Goal: Transaction & Acquisition: Book appointment/travel/reservation

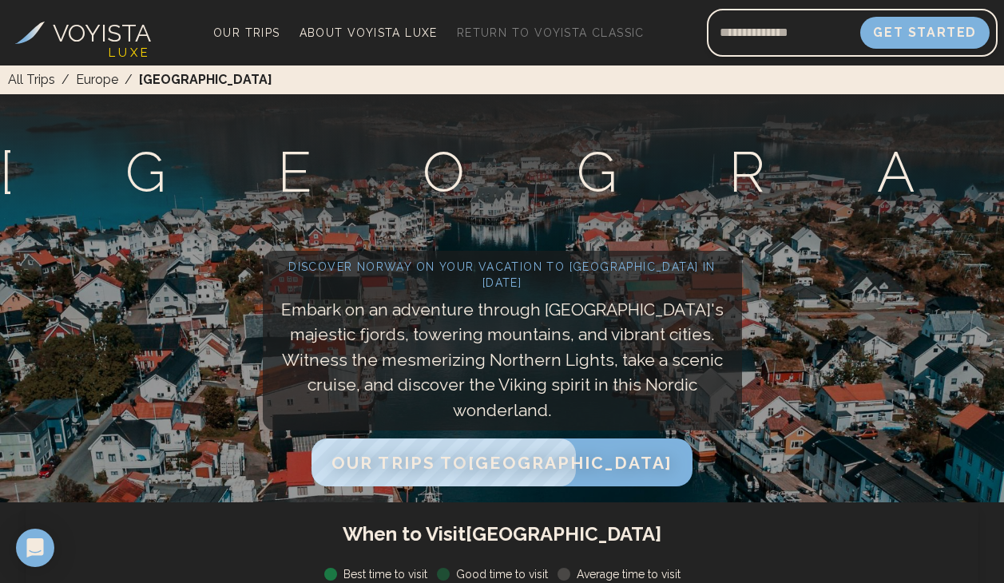
scroll to position [43, 0]
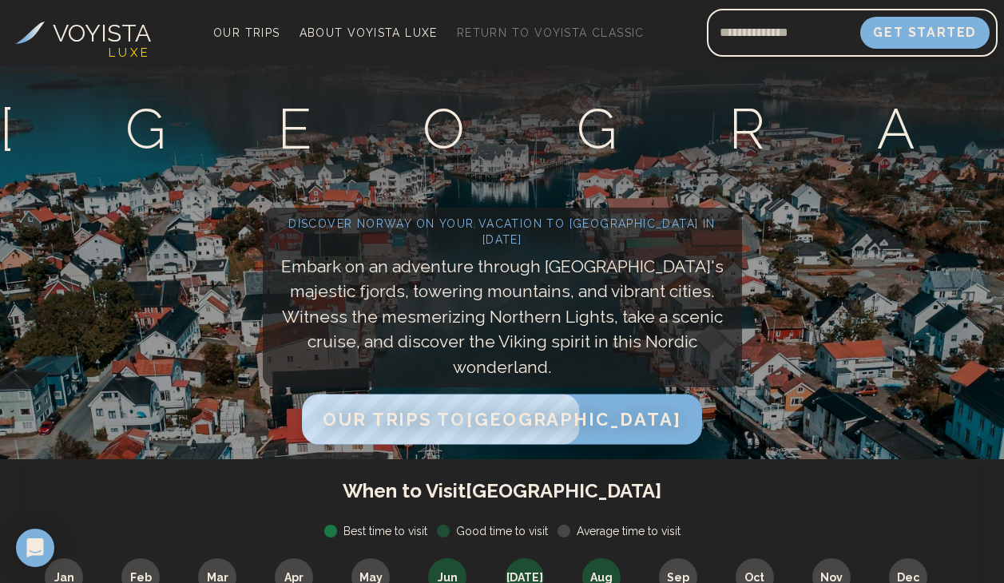
click at [489, 426] on span "Our Trips to [GEOGRAPHIC_DATA]" at bounding box center [502, 419] width 358 height 21
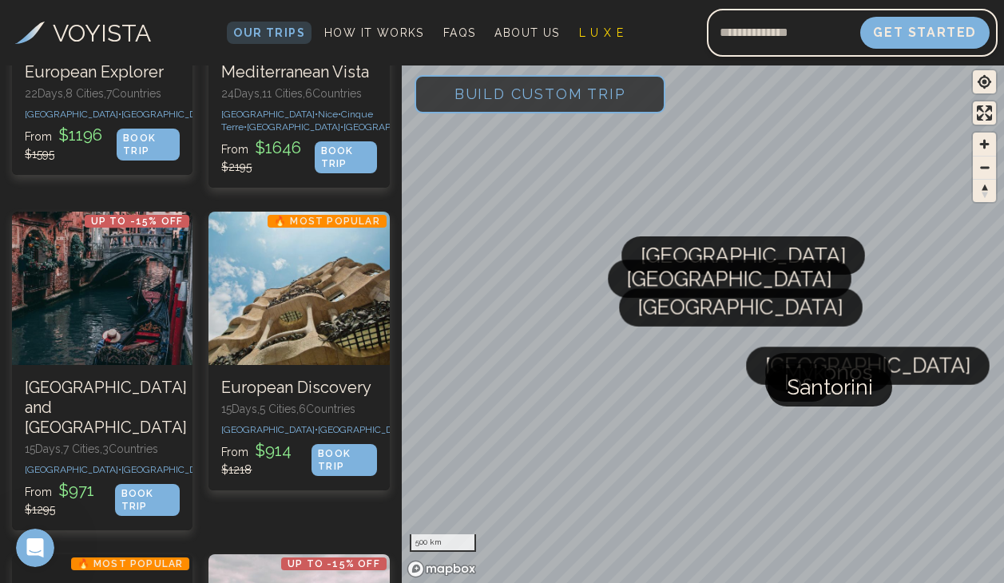
scroll to position [308, 0]
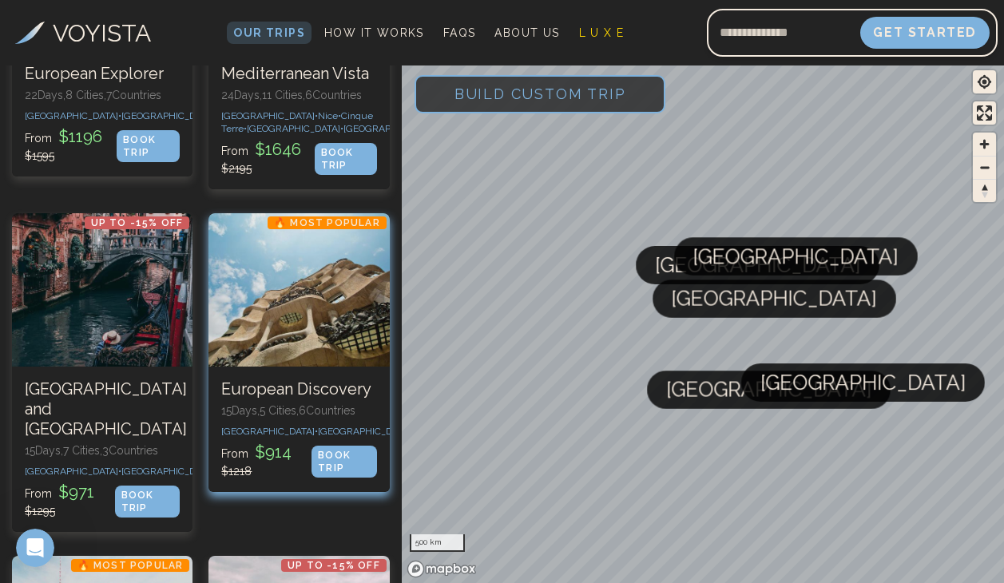
click at [347, 478] on div "BOOK TRIP" at bounding box center [343, 462] width 65 height 32
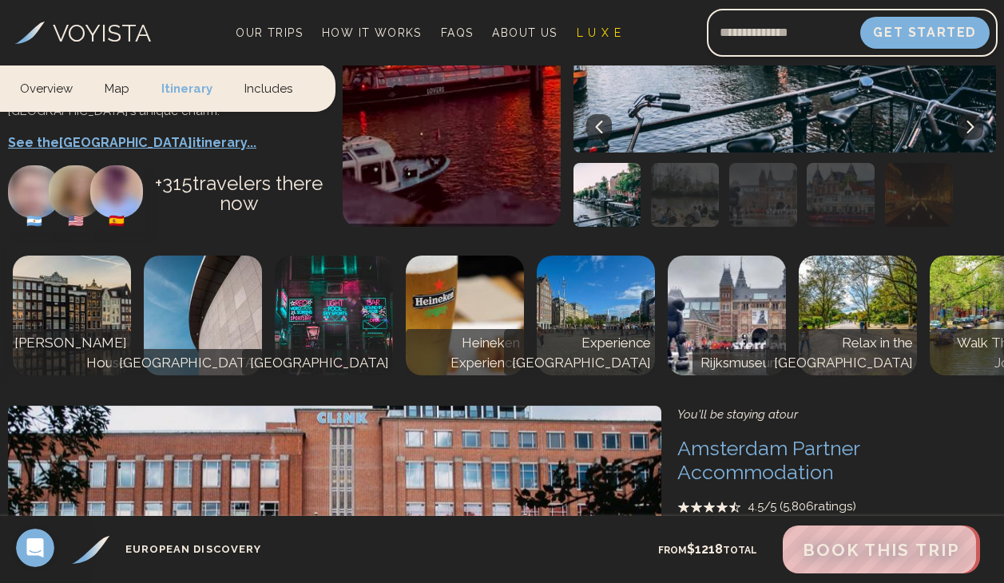
scroll to position [1959, 0]
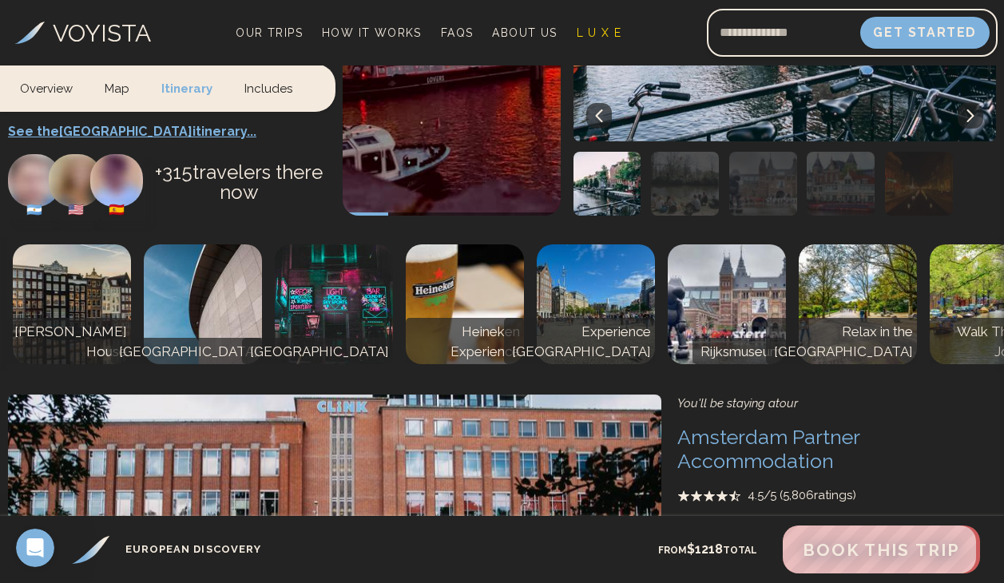
click at [258, 85] on link "Includes" at bounding box center [268, 87] width 80 height 47
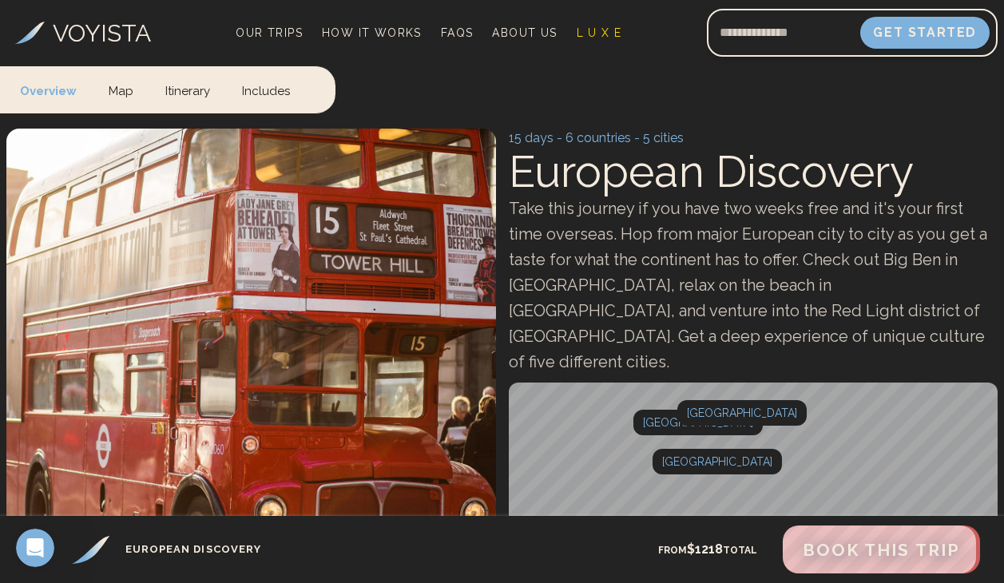
scroll to position [0, 0]
click at [263, 31] on span "Our Trips" at bounding box center [269, 32] width 67 height 13
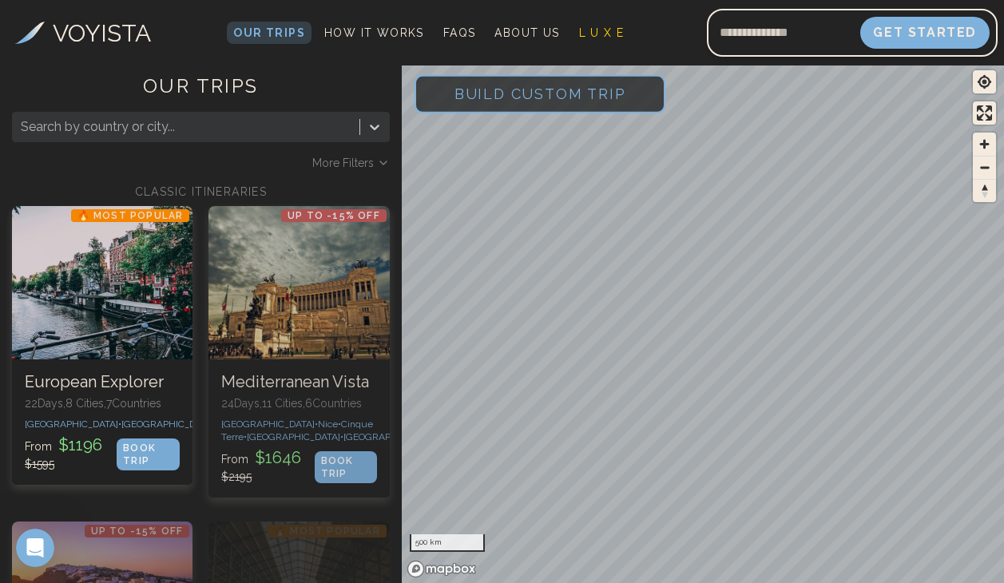
click at [547, 92] on span "Build Custom Trip" at bounding box center [540, 94] width 223 height 68
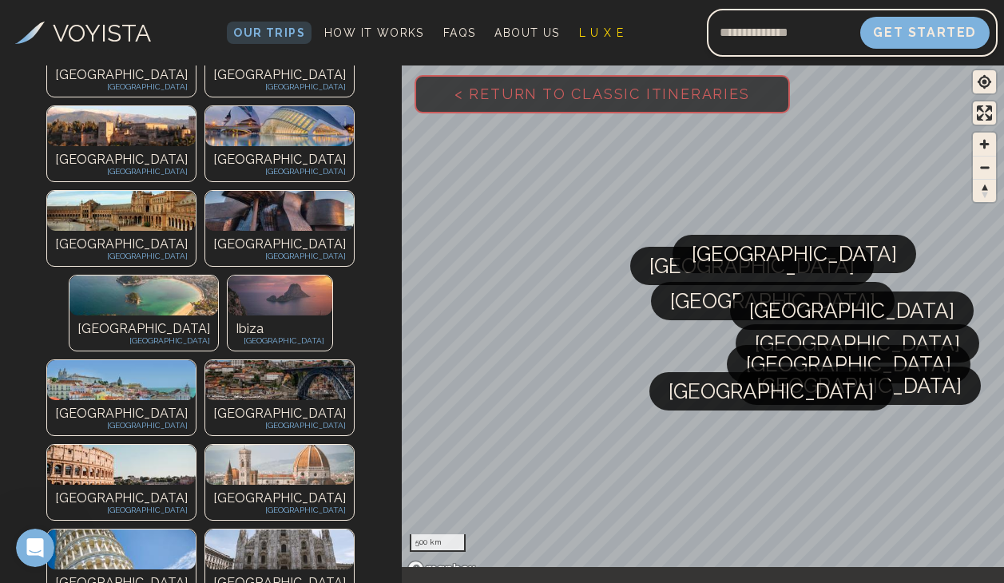
scroll to position [459, 0]
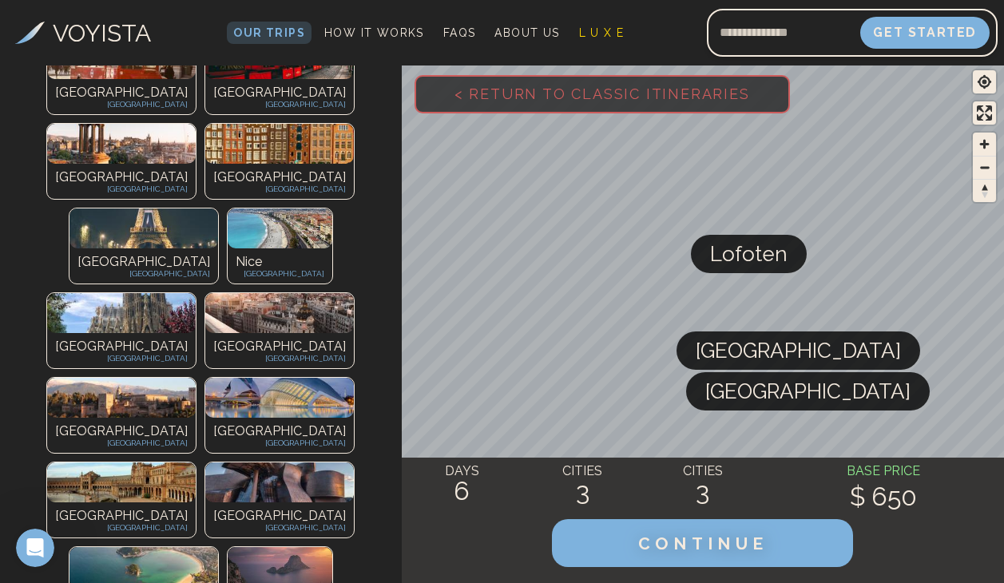
click at [764, 257] on span "Lofoten" at bounding box center [748, 254] width 77 height 38
click at [736, 398] on span "[GEOGRAPHIC_DATA]" at bounding box center [807, 391] width 205 height 38
click at [646, 96] on span "< Return to Classic Itineraries" at bounding box center [602, 94] width 347 height 68
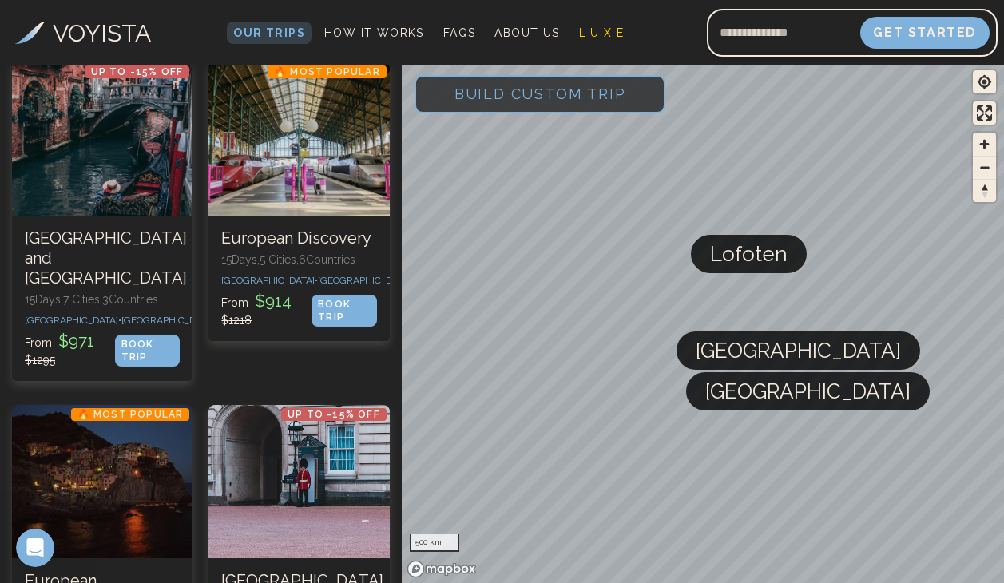
click at [581, 100] on span "Build Custom Trip" at bounding box center [540, 94] width 223 height 68
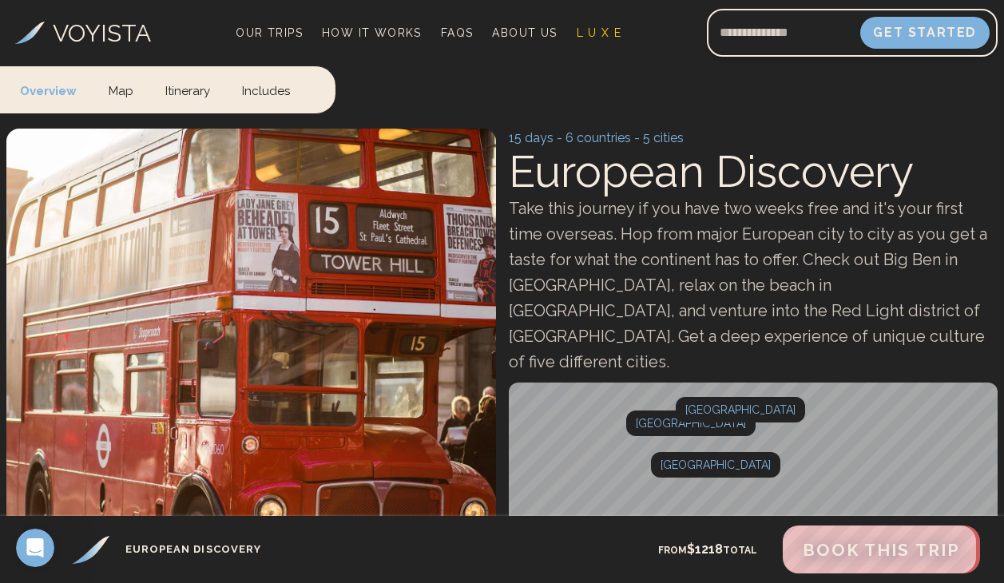
click at [129, 30] on h3 "VOYISTA" at bounding box center [102, 33] width 98 height 36
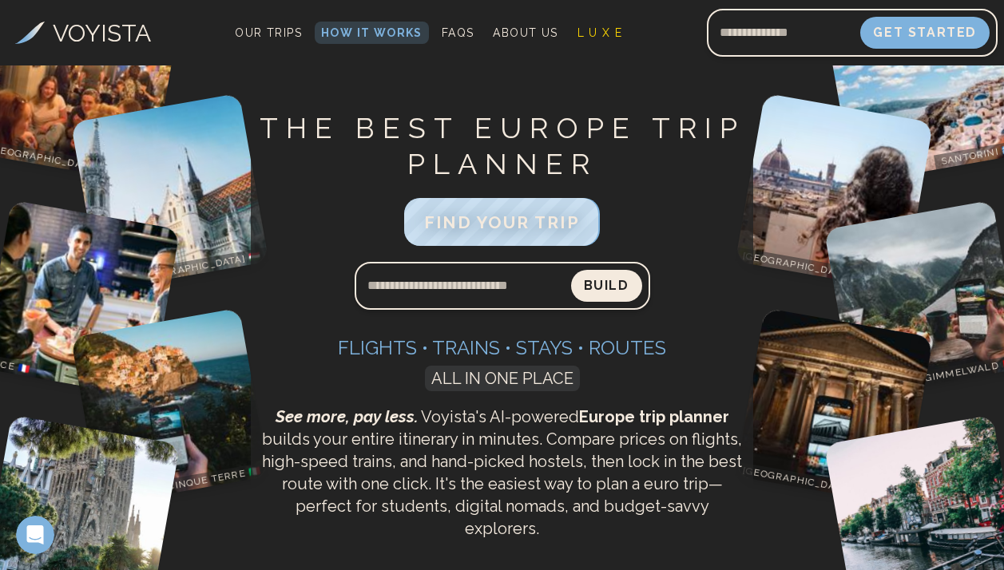
click at [128, 40] on h3 "VOYISTA" at bounding box center [102, 33] width 98 height 36
click at [280, 40] on link "Our Trips" at bounding box center [268, 33] width 80 height 22
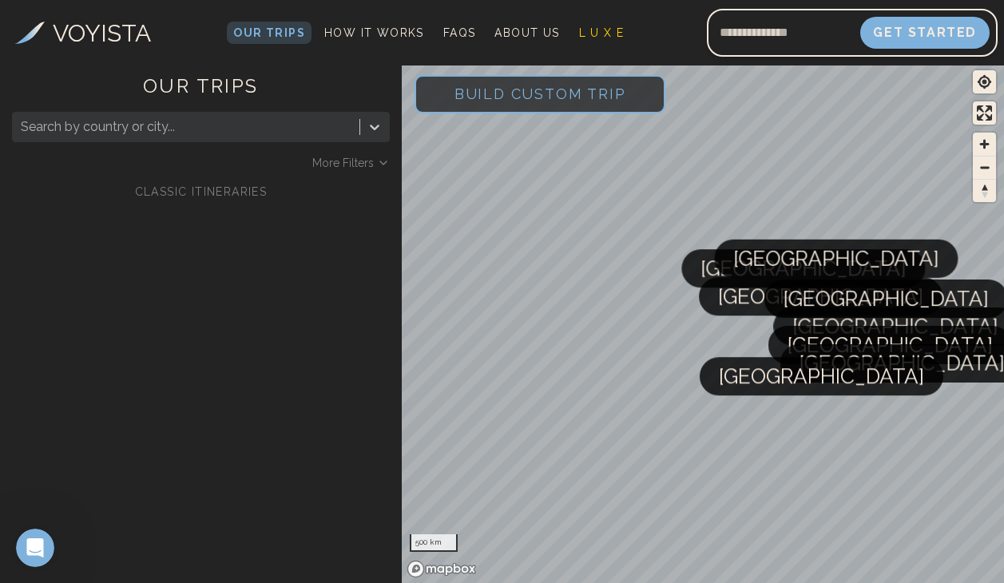
click at [537, 98] on span "Build Custom Trip" at bounding box center [540, 94] width 223 height 68
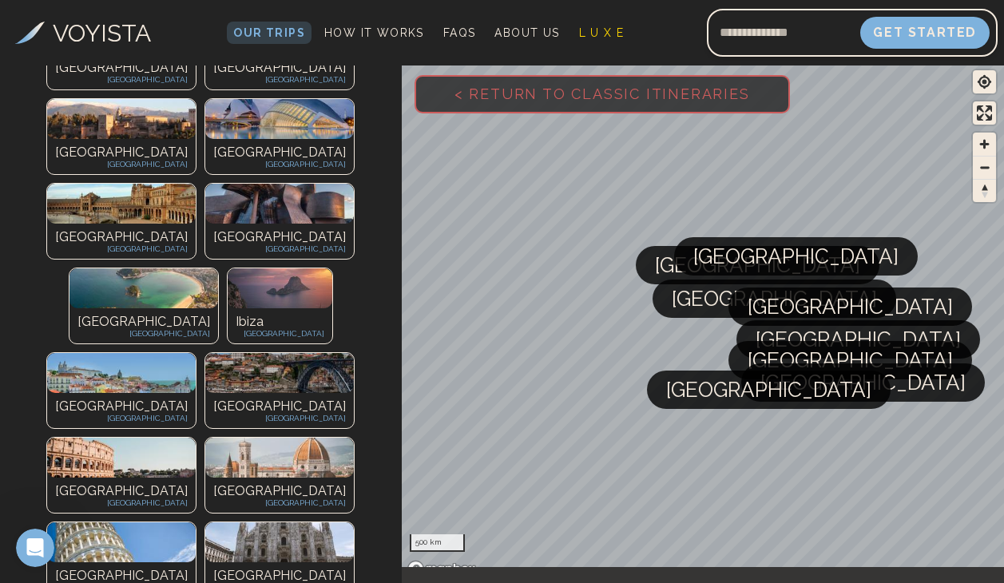
scroll to position [469, 0]
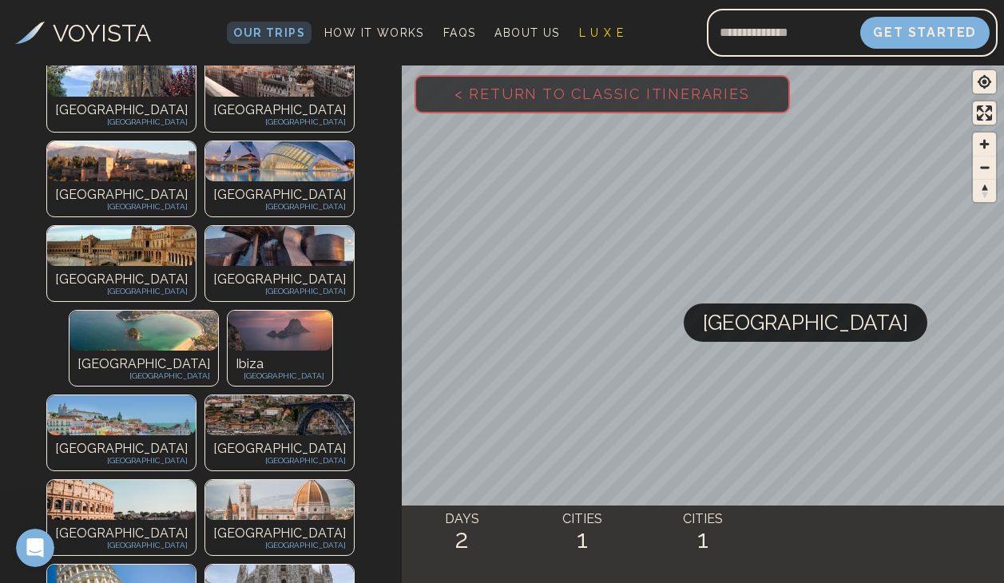
scroll to position [569, 0]
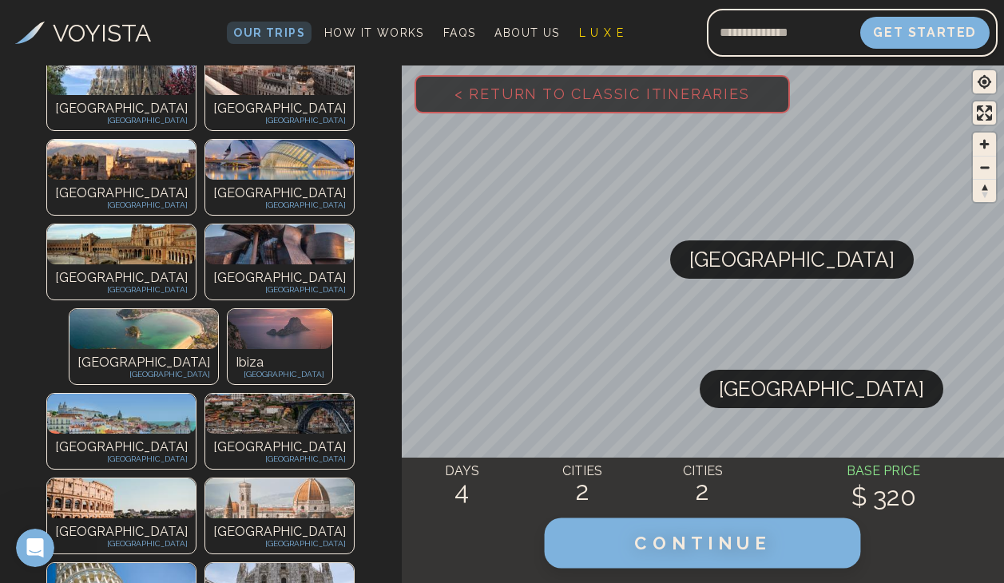
click at [738, 544] on span "CONTINUE" at bounding box center [703, 543] width 137 height 21
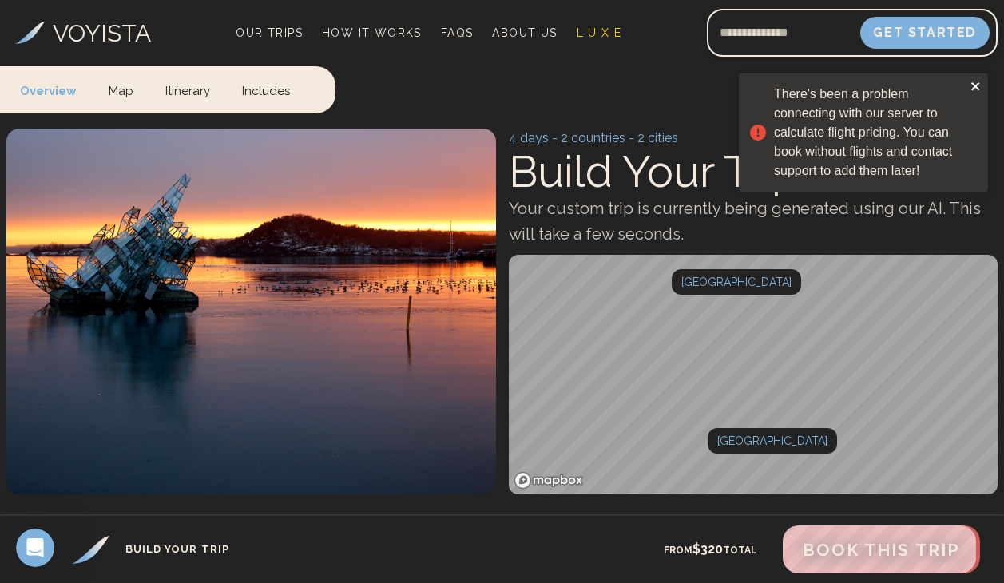
click at [973, 90] on icon "close" at bounding box center [975, 86] width 11 height 13
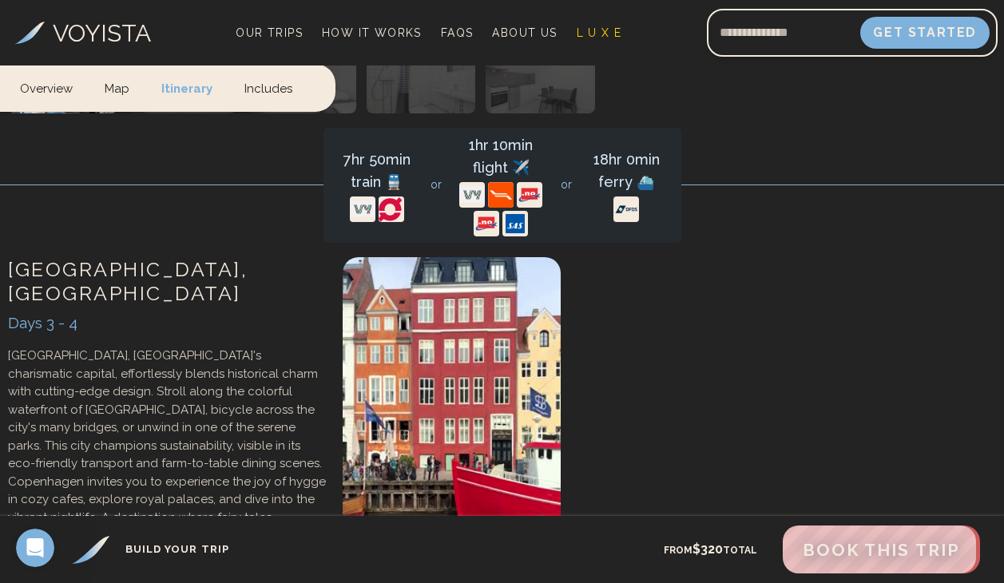
scroll to position [1599, 0]
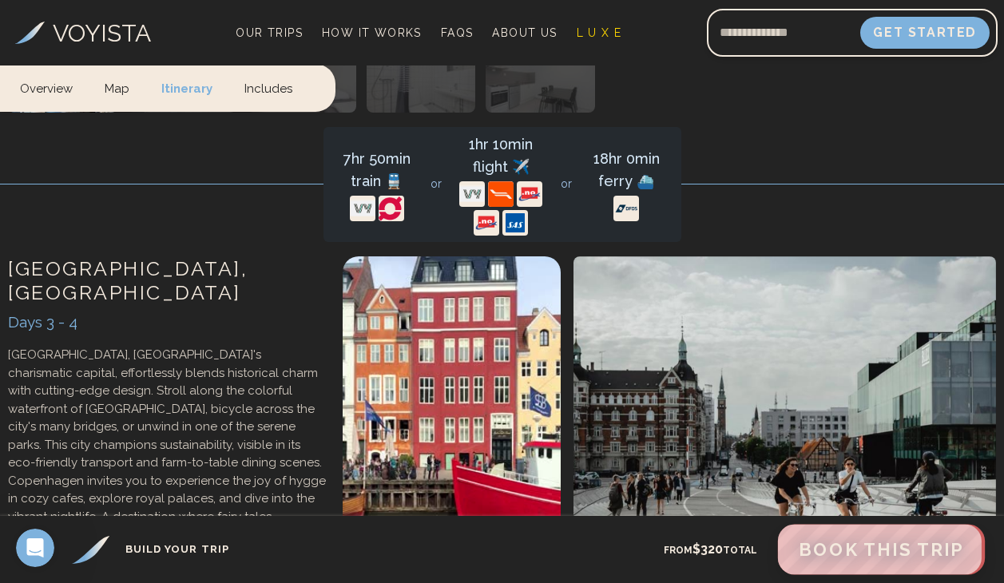
click at [862, 553] on span "Book This Trip" at bounding box center [881, 549] width 165 height 21
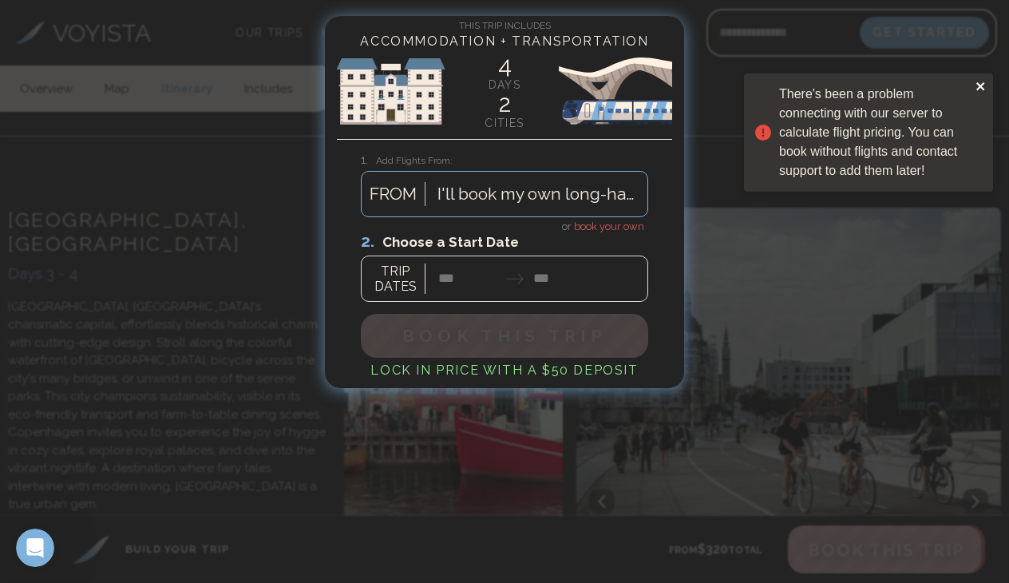
click at [980, 88] on icon "close" at bounding box center [981, 86] width 8 height 8
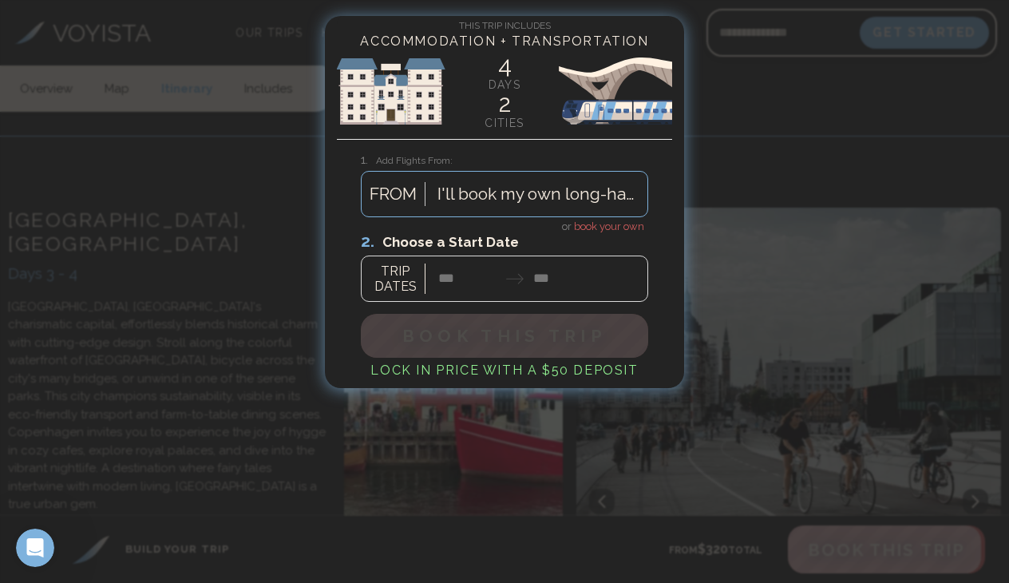
click at [208, 208] on div at bounding box center [504, 291] width 1009 height 583
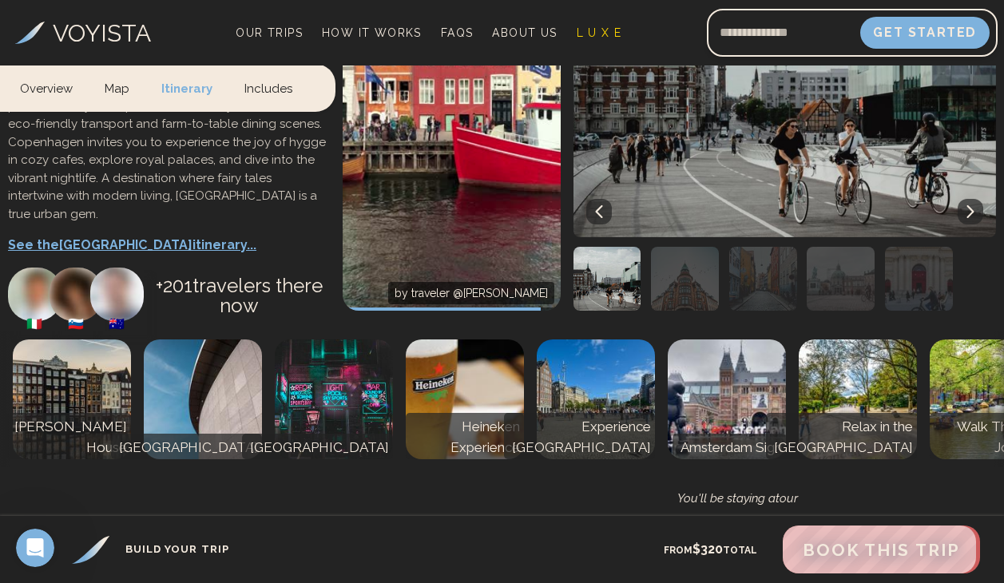
scroll to position [1939, 0]
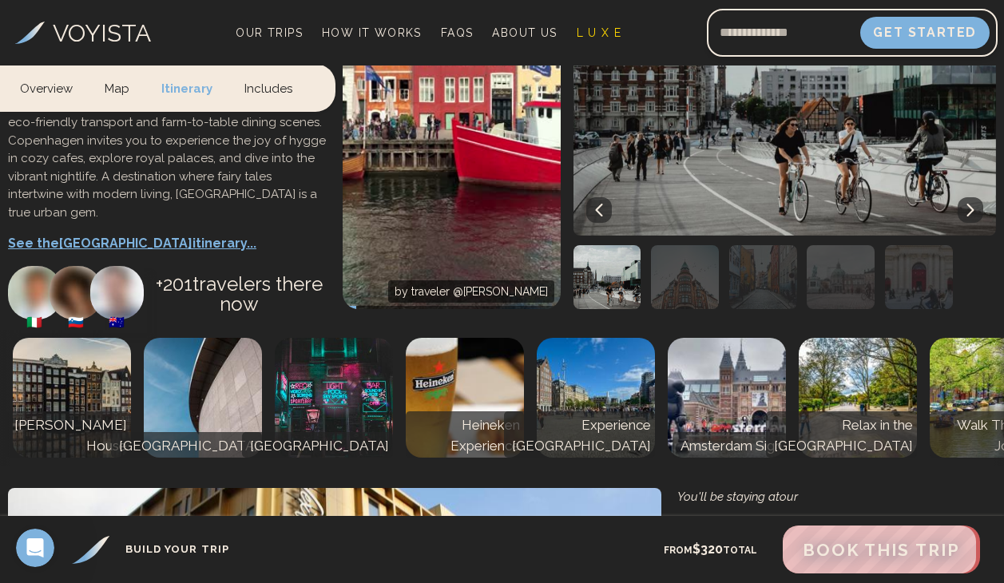
click at [363, 343] on img at bounding box center [334, 398] width 118 height 120
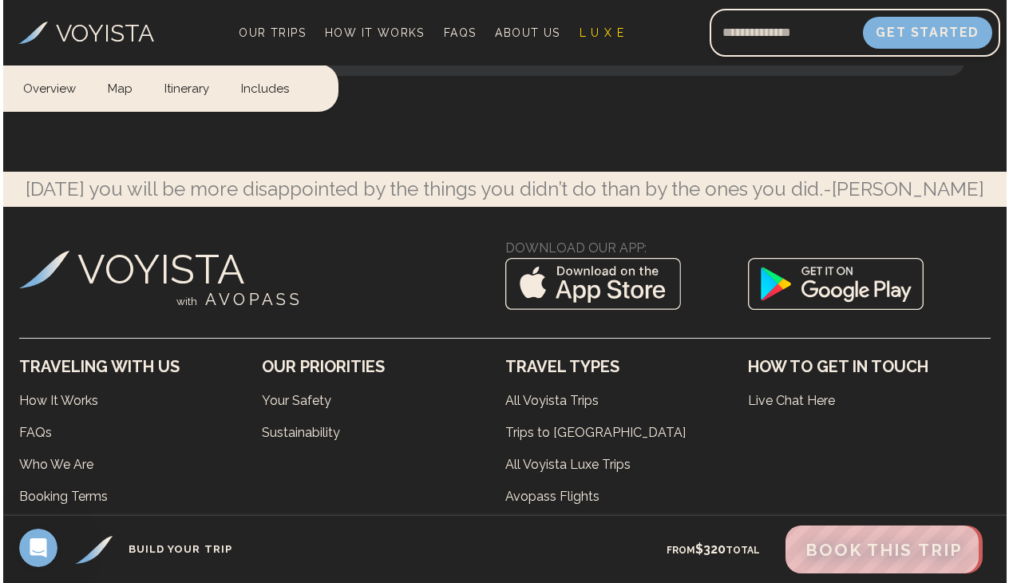
scroll to position [3648, 0]
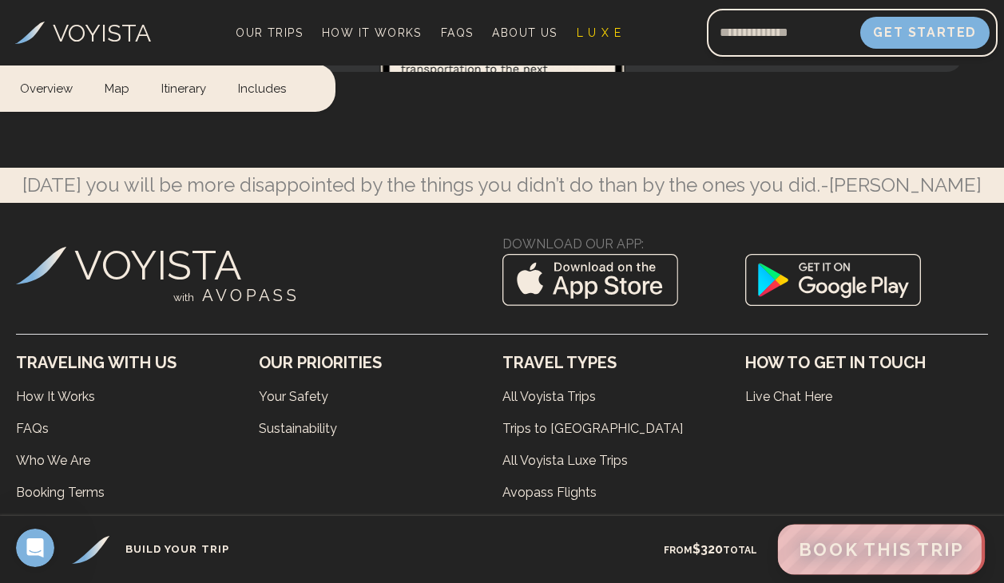
click at [856, 552] on span "Book This Trip" at bounding box center [881, 549] width 165 height 21
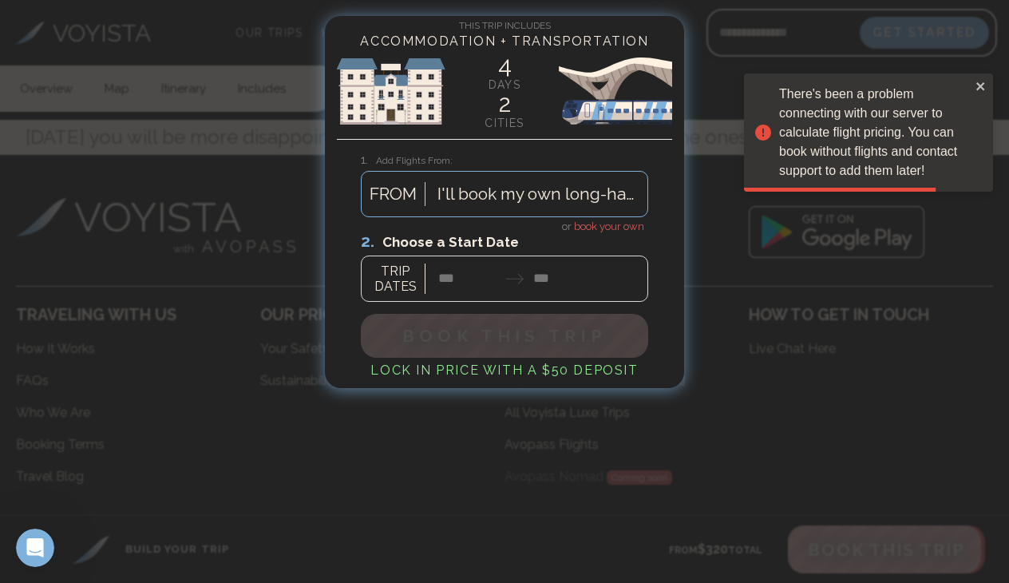
click at [474, 189] on div "I'll book my own long-haul flights." at bounding box center [539, 194] width 202 height 26
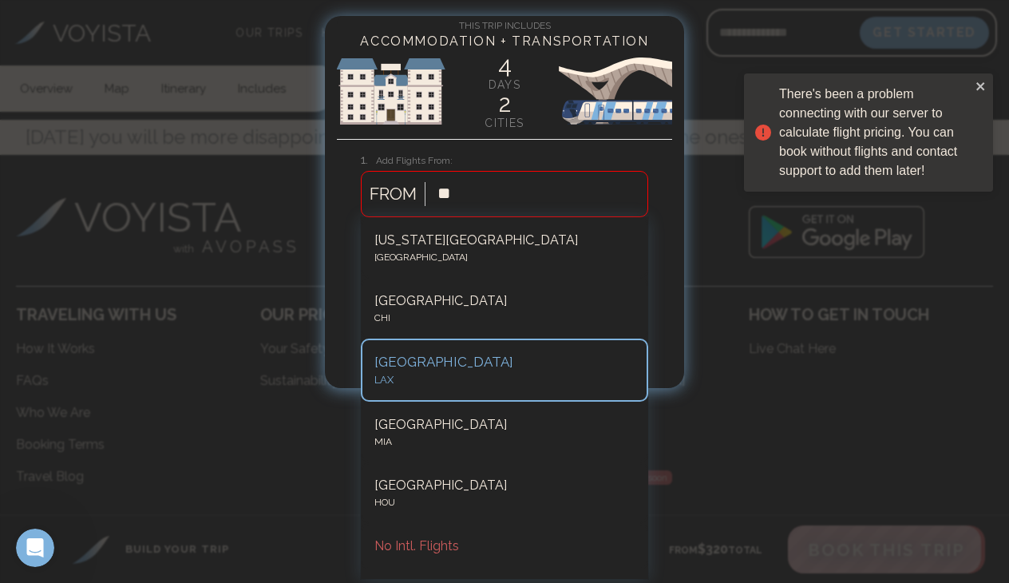
type input "***"
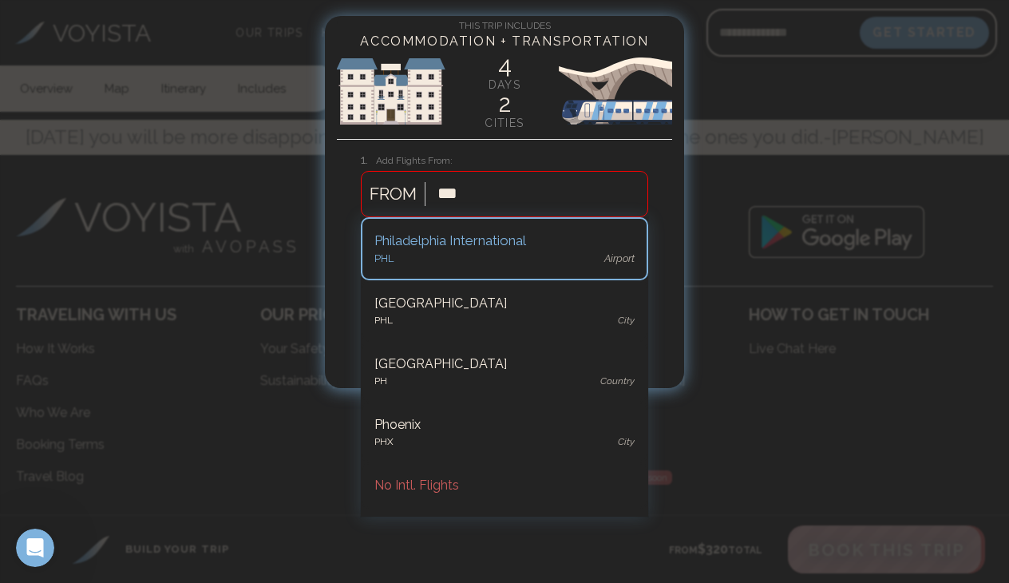
click at [454, 259] on div "[GEOGRAPHIC_DATA]" at bounding box center [505, 259] width 260 height 16
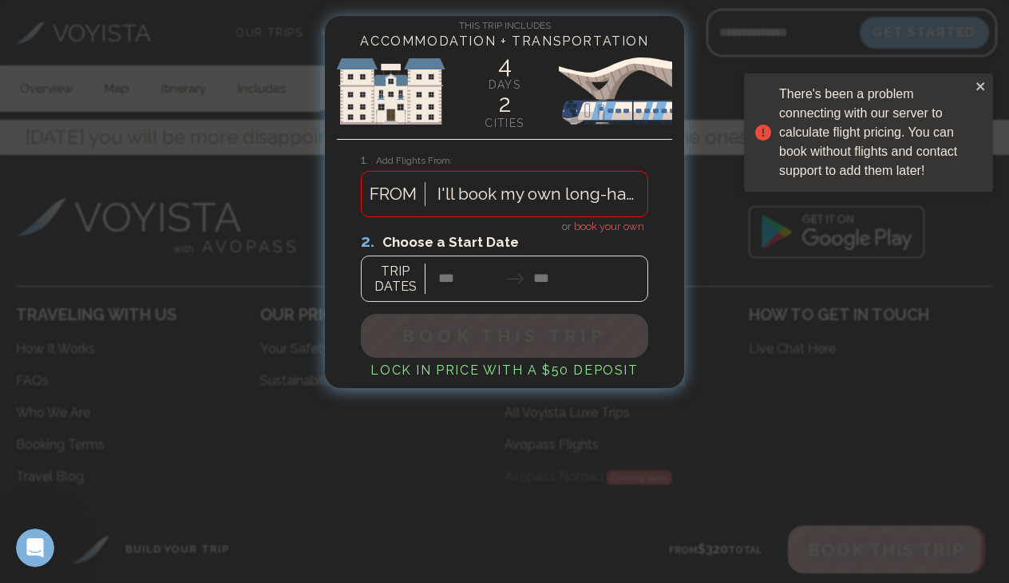
click at [438, 283] on div at bounding box center [504, 266] width 287 height 71
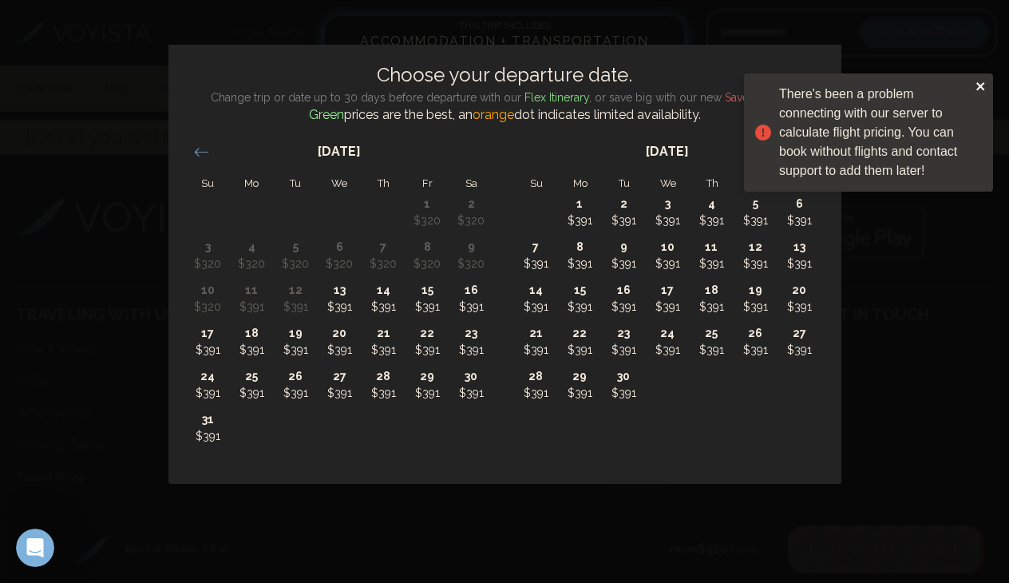
click at [980, 87] on icon "close" at bounding box center [981, 86] width 8 height 8
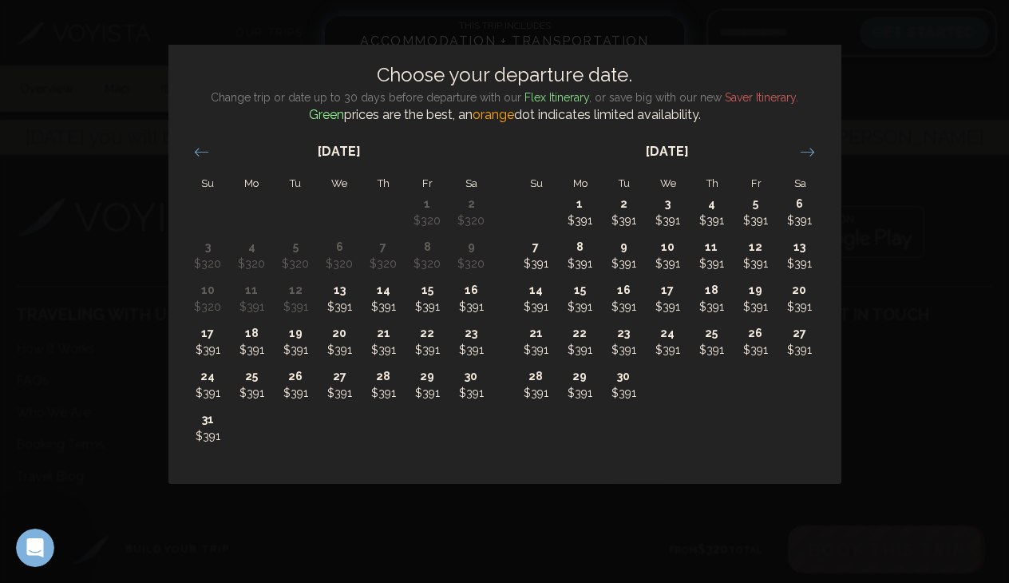
click at [815, 152] on icon "Move forward to switch to the next month." at bounding box center [807, 152] width 15 height 15
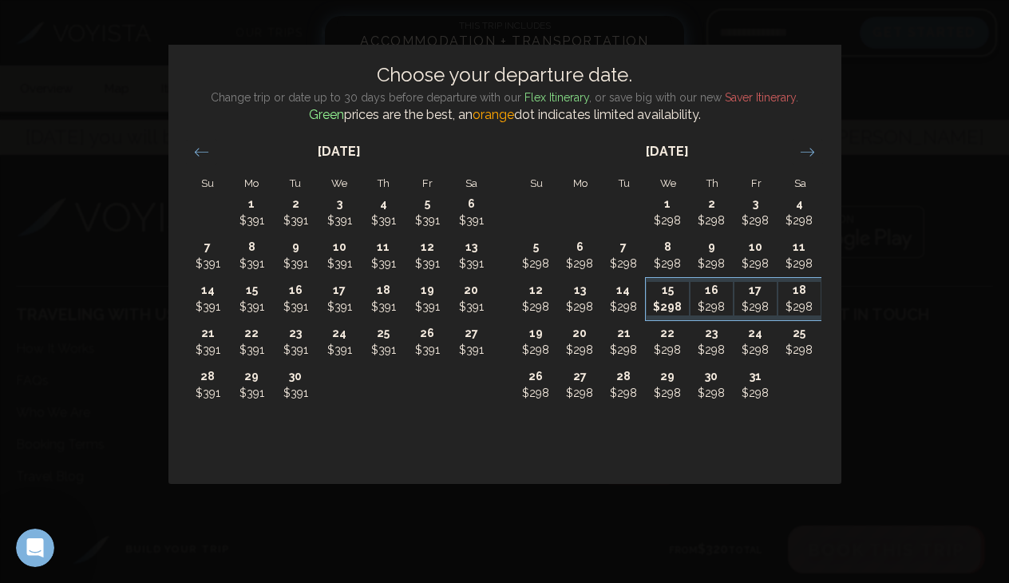
click at [665, 301] on p "$298" at bounding box center [668, 307] width 42 height 17
type input "********"
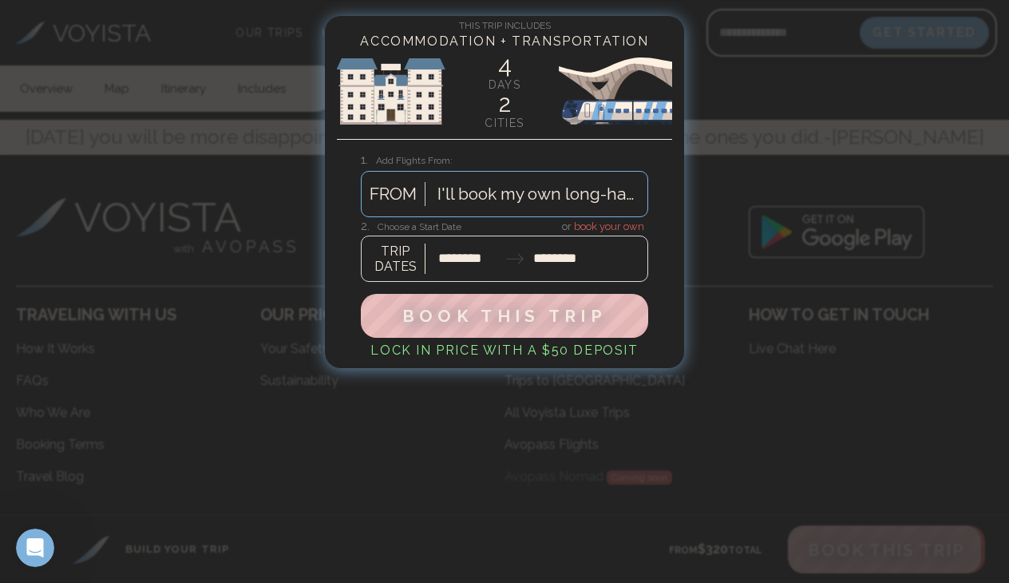
click at [578, 256] on div at bounding box center [504, 250] width 287 height 63
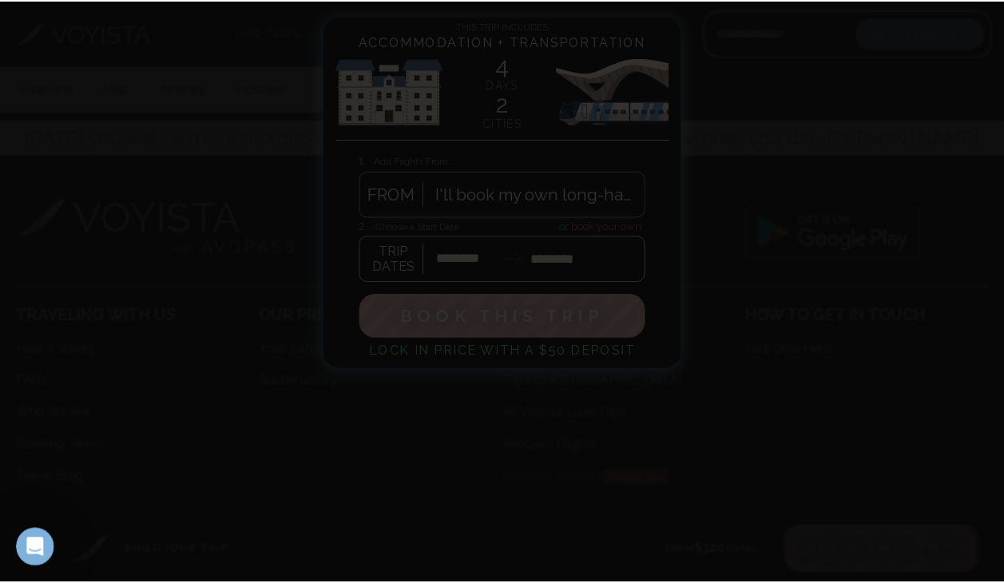
scroll to position [0, 0]
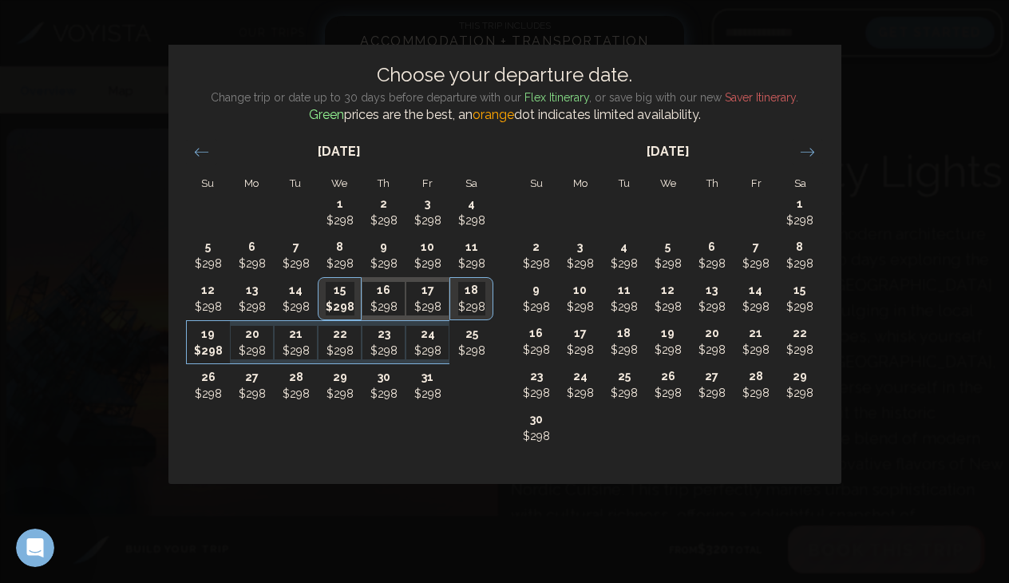
click at [208, 351] on p "$298" at bounding box center [209, 351] width 42 height 17
type input "********"
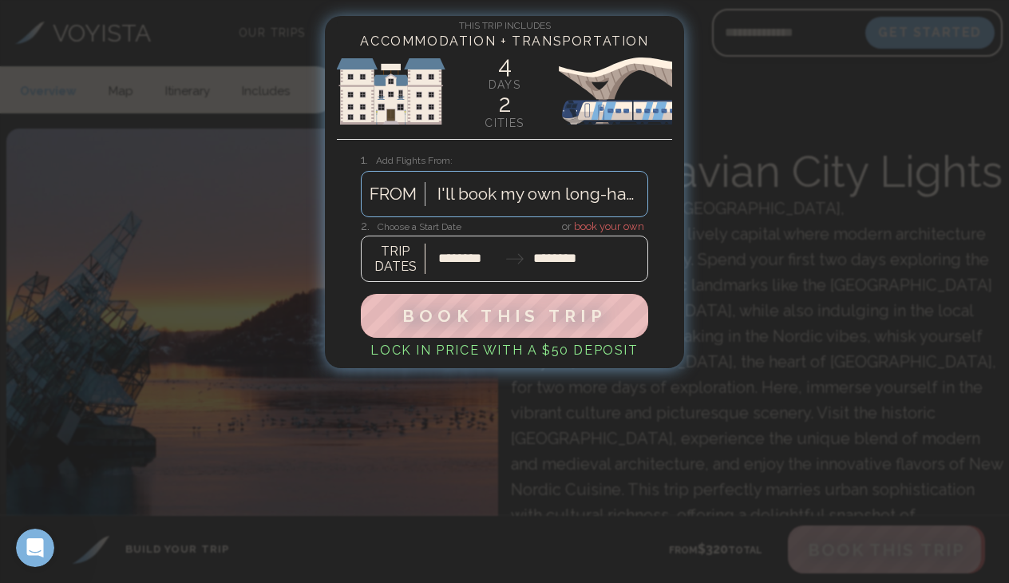
click at [551, 266] on div at bounding box center [504, 250] width 287 height 63
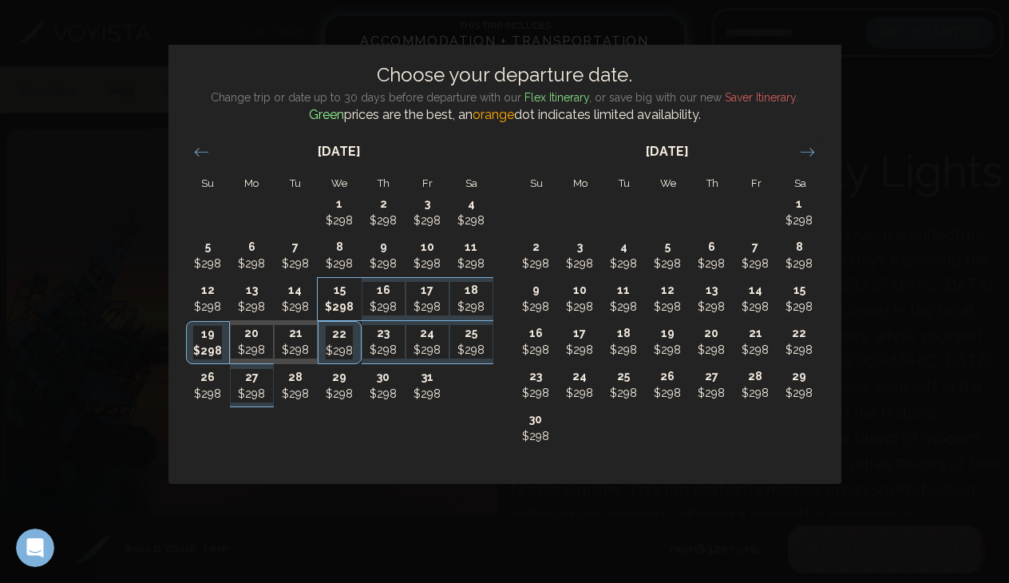
click at [334, 302] on p "$298" at bounding box center [340, 307] width 42 height 17
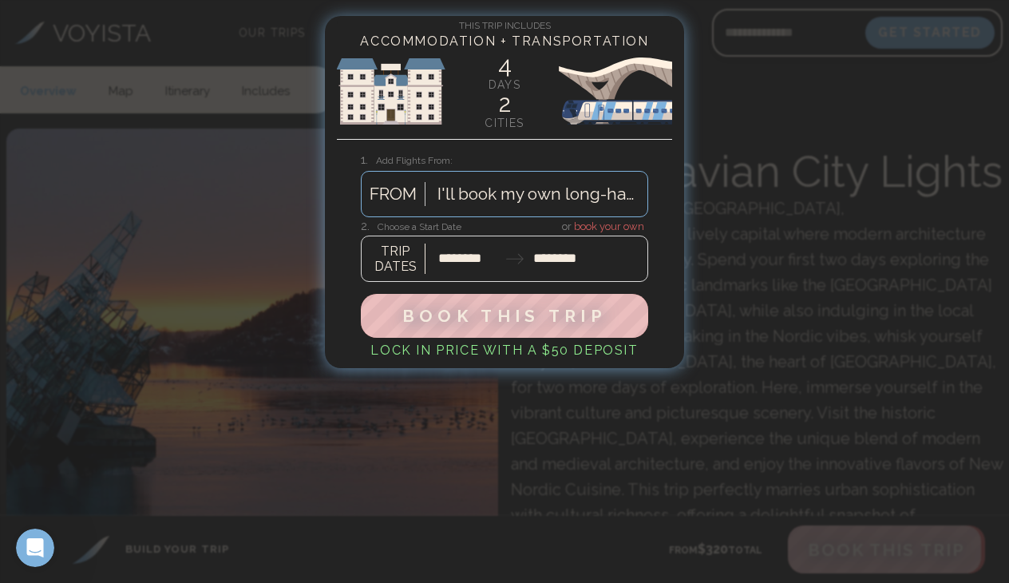
type input "********"
click at [532, 310] on span "Book This Trip" at bounding box center [504, 315] width 215 height 21
